Goal: Task Accomplishment & Management: Use online tool/utility

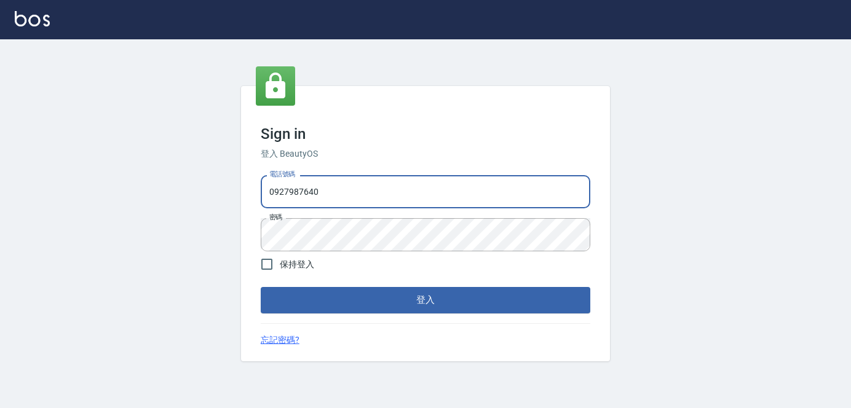
click at [352, 195] on input "0927987640" at bounding box center [426, 191] width 330 height 33
drag, startPoint x: 213, startPoint y: 187, endPoint x: 55, endPoint y: 183, distance: 157.5
click at [57, 183] on div "Sign in 登入 BeautyOS 電話號碼 [PHONE_NUMBER] 電話號碼 密碼 密碼 保持登入 登入 忘記密碼?" at bounding box center [425, 223] width 851 height 369
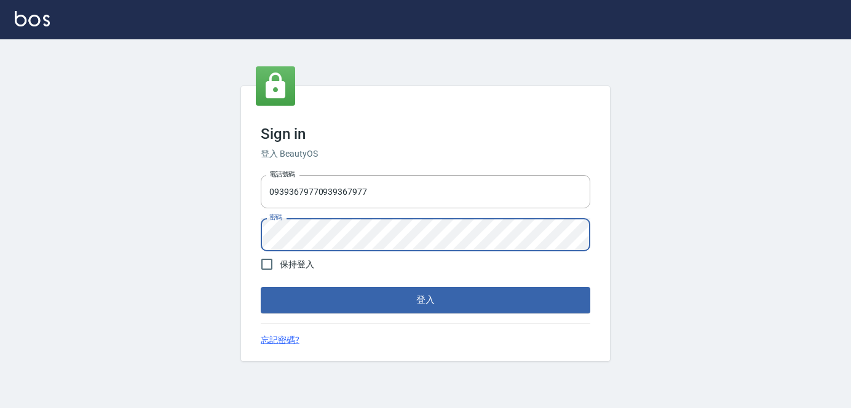
click at [165, 228] on div "Sign in 登入 BeautyOS 電話號碼 [PHONE_NUMBER] 電話號碼 密碼 密碼 保持登入 登入 忘記密碼?" at bounding box center [425, 223] width 851 height 369
click at [261, 287] on button "登入" at bounding box center [426, 300] width 330 height 26
click at [469, 296] on button "登入" at bounding box center [426, 300] width 330 height 26
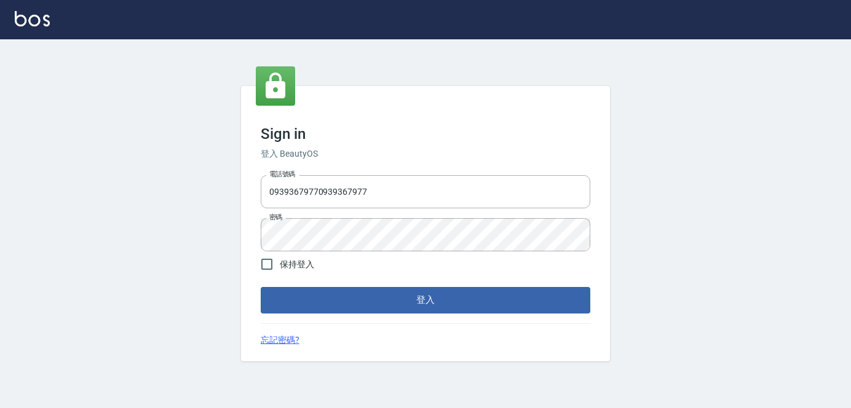
click at [468, 307] on button "登入" at bounding box center [426, 300] width 330 height 26
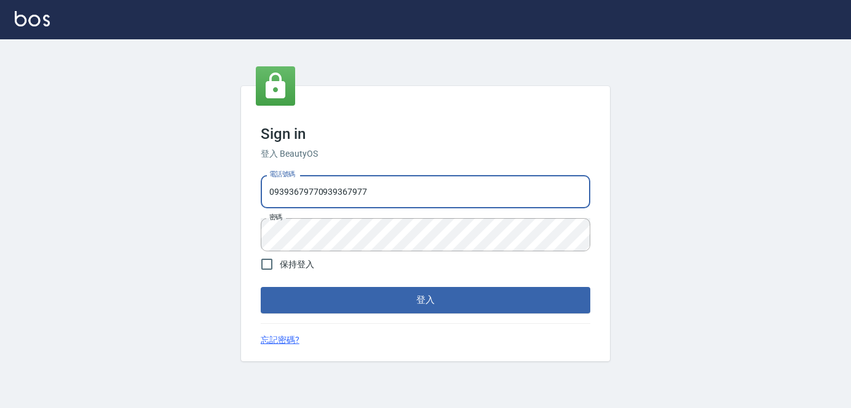
drag, startPoint x: 388, startPoint y: 192, endPoint x: -4, endPoint y: 218, distance: 393.4
click at [0, 218] on html "帳號或密碼錯誤 Sign in 登入 BeautyOS 電話號碼 [PHONE_NUMBER] 電話號碼 密碼 密碼 保持登入 登入 忘記密碼?" at bounding box center [425, 204] width 851 height 408
type input "0939367977"
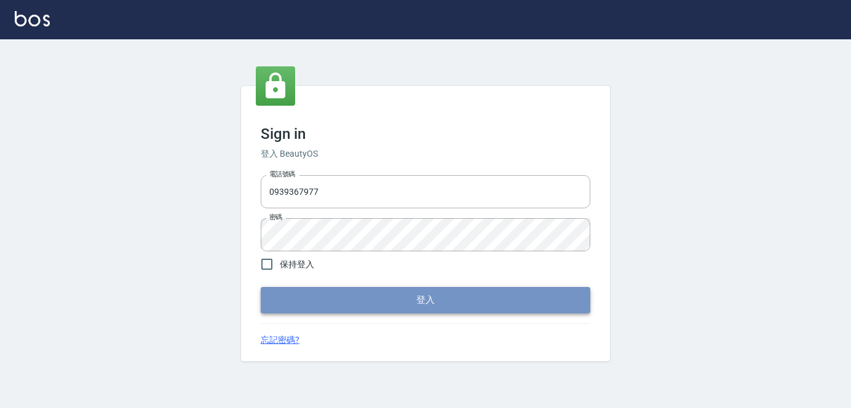
click at [412, 298] on button "登入" at bounding box center [426, 300] width 330 height 26
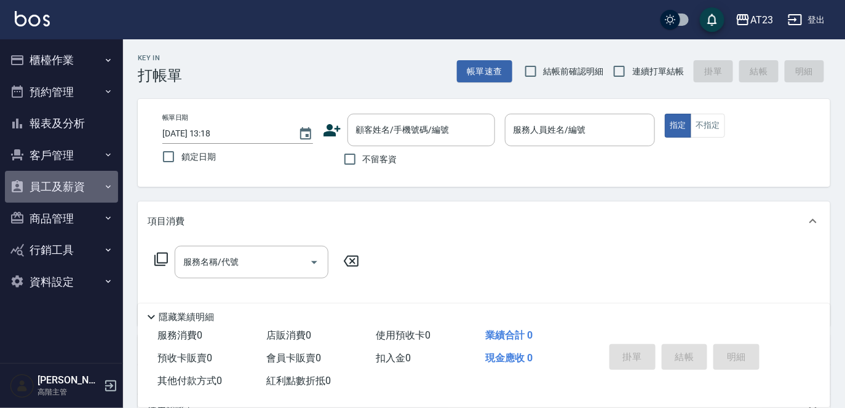
click at [57, 194] on button "員工及薪資" at bounding box center [61, 187] width 113 height 32
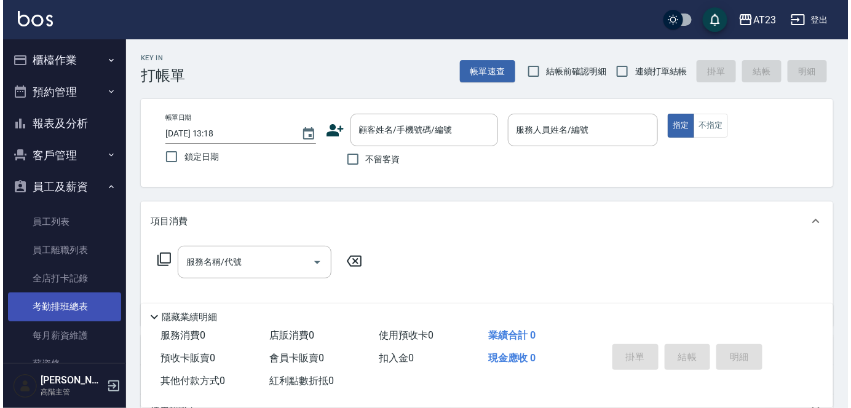
scroll to position [167, 0]
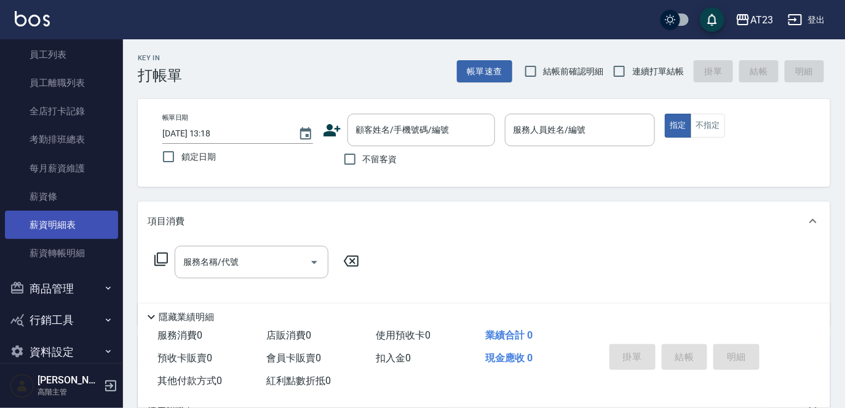
click at [63, 231] on link "薪資明細表" at bounding box center [61, 225] width 113 height 28
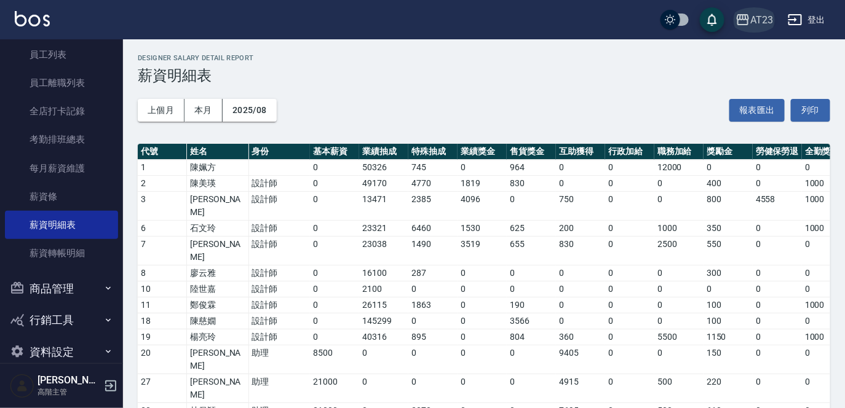
click at [744, 25] on icon "button" at bounding box center [743, 19] width 15 height 15
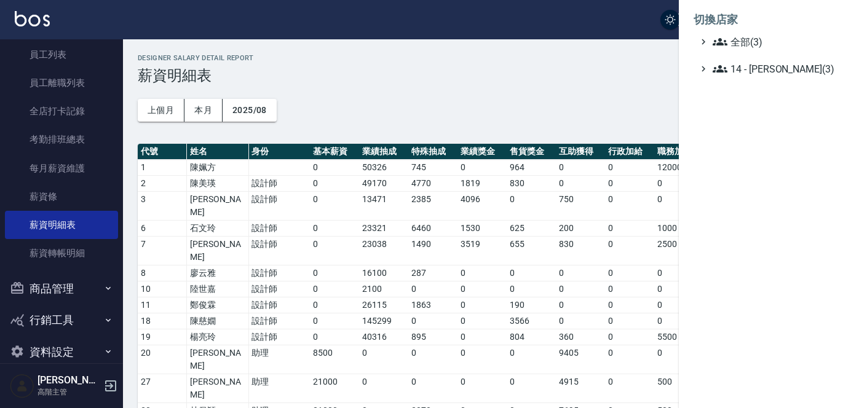
click at [759, 57] on ul "全部(3) 14 - [PERSON_NAME](3)" at bounding box center [765, 55] width 143 height 42
click at [758, 67] on span "14 - [PERSON_NAME](3)" at bounding box center [772, 69] width 119 height 15
click at [759, 122] on span "名留北新" at bounding box center [774, 120] width 114 height 15
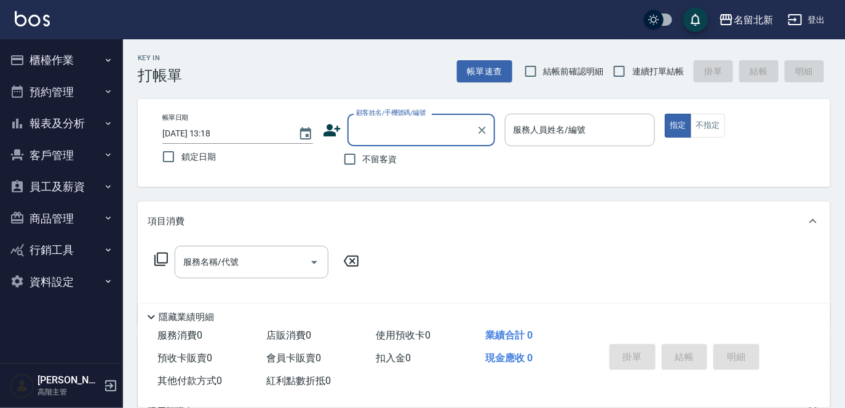
click at [46, 188] on button "員工及薪資" at bounding box center [61, 187] width 113 height 32
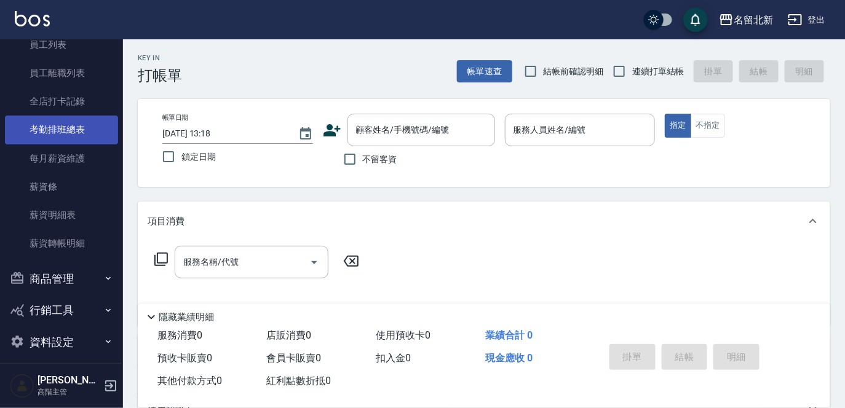
scroll to position [186, 0]
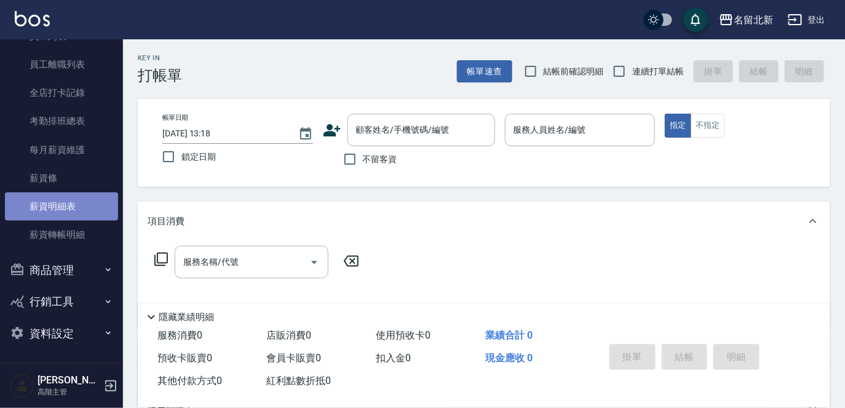
click at [71, 207] on link "薪資明細表" at bounding box center [61, 207] width 113 height 28
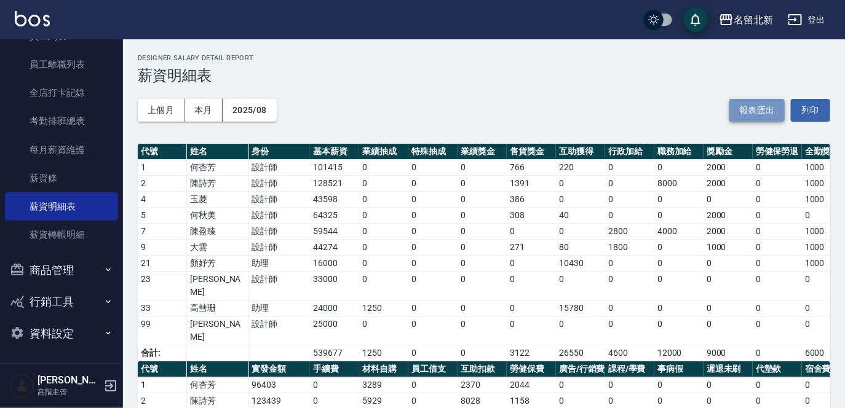
click at [764, 116] on button "報表匯出" at bounding box center [757, 110] width 55 height 23
